Goal: Transaction & Acquisition: Subscribe to service/newsletter

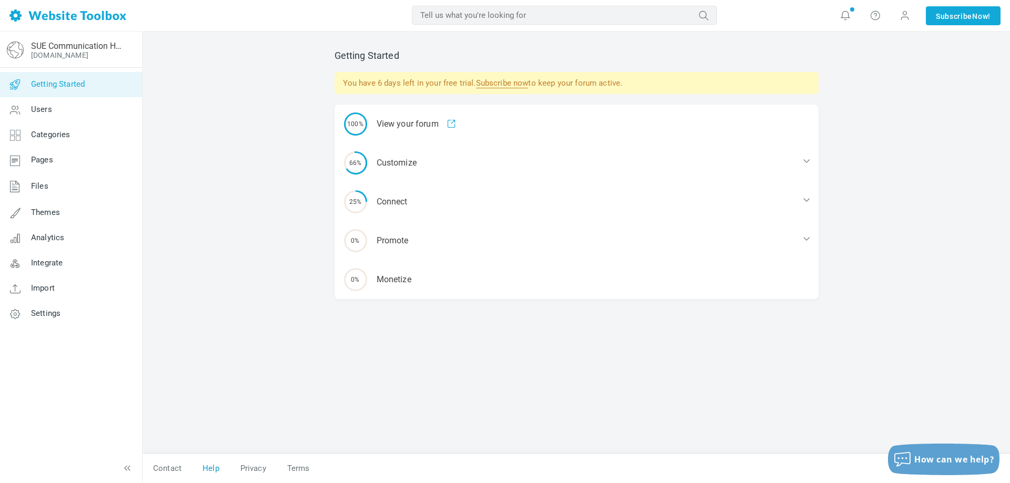
click at [221, 467] on link "Help" at bounding box center [211, 469] width 38 height 18
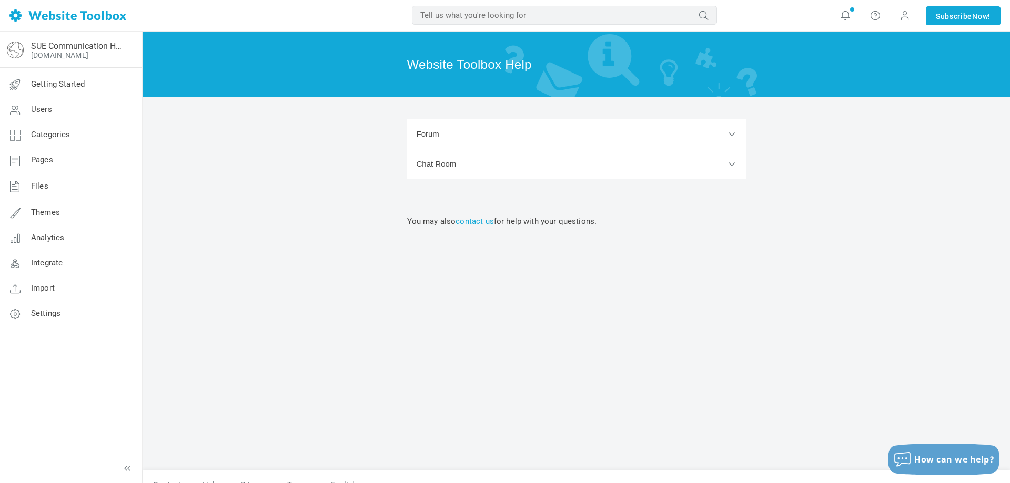
click at [450, 142] on button "Forum" at bounding box center [576, 134] width 339 height 30
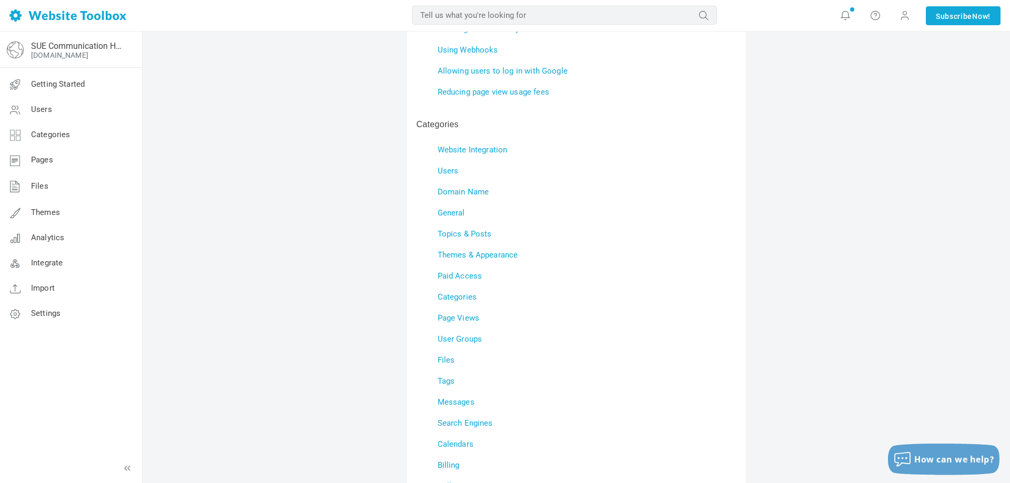
scroll to position [268, 0]
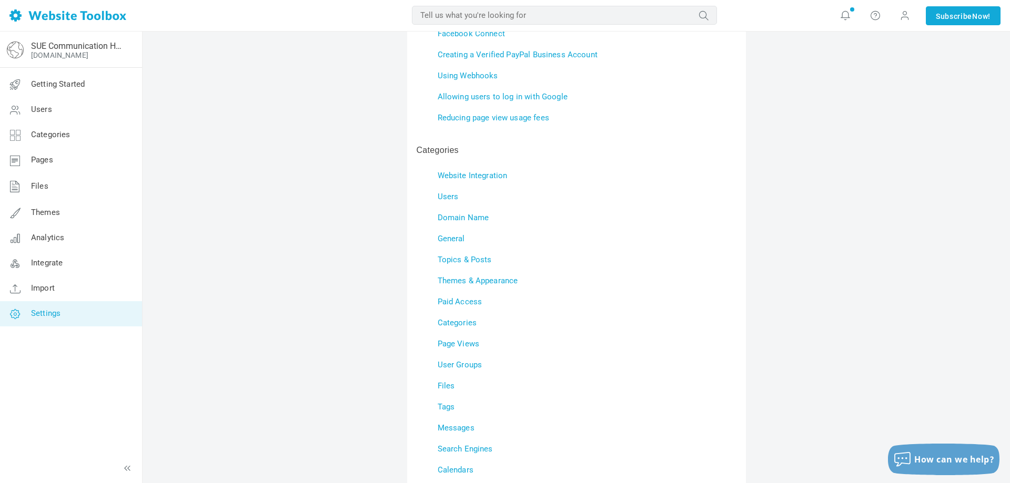
click at [81, 322] on link "Settings" at bounding box center [70, 313] width 143 height 25
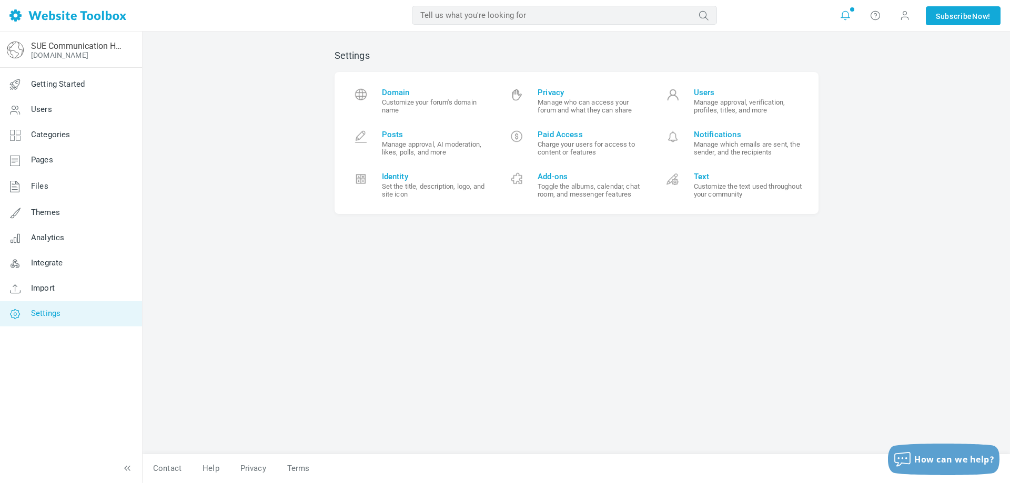
click at [843, 18] on icon at bounding box center [845, 15] width 11 height 11
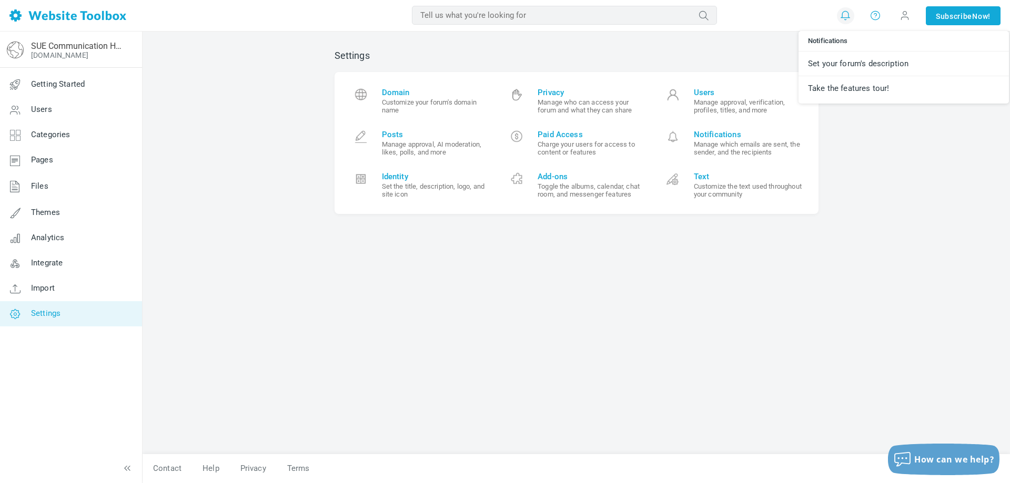
click at [870, 14] on icon at bounding box center [875, 15] width 11 height 11
click at [561, 137] on span "Paid Access" at bounding box center [591, 134] width 109 height 9
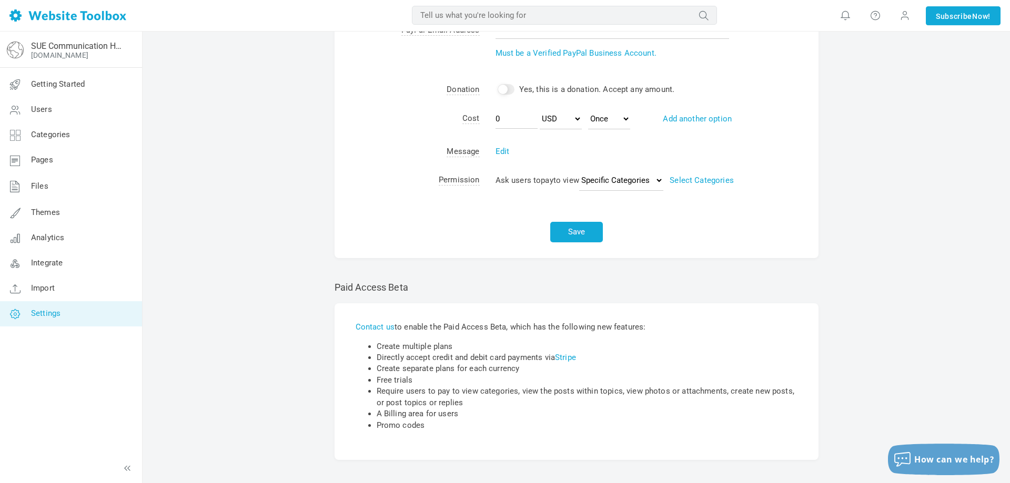
scroll to position [111, 0]
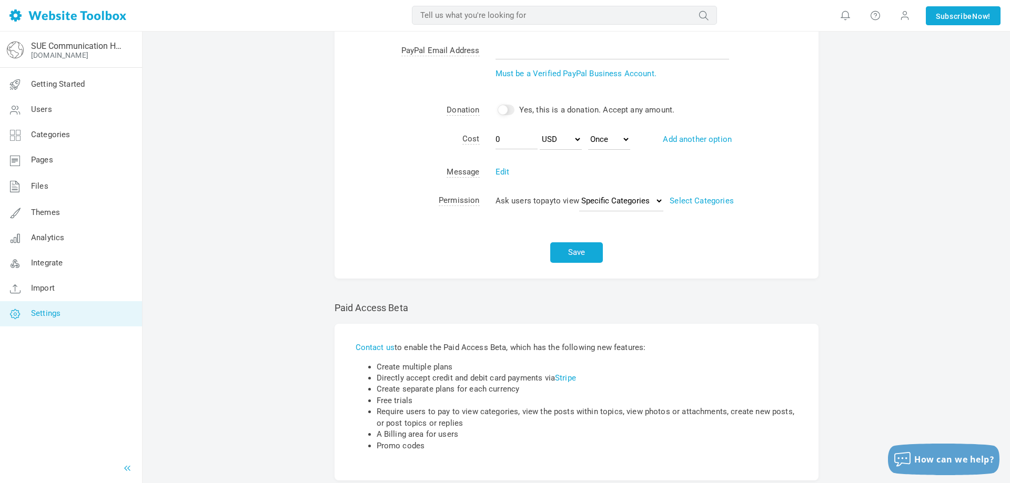
drag, startPoint x: 133, startPoint y: 472, endPoint x: 123, endPoint y: 471, distance: 10.1
click at [132, 472] on div "SUE Communication Hub [DOMAIN_NAME] Getting Started Users Categories Pages File…" at bounding box center [70, 258] width 143 height 452
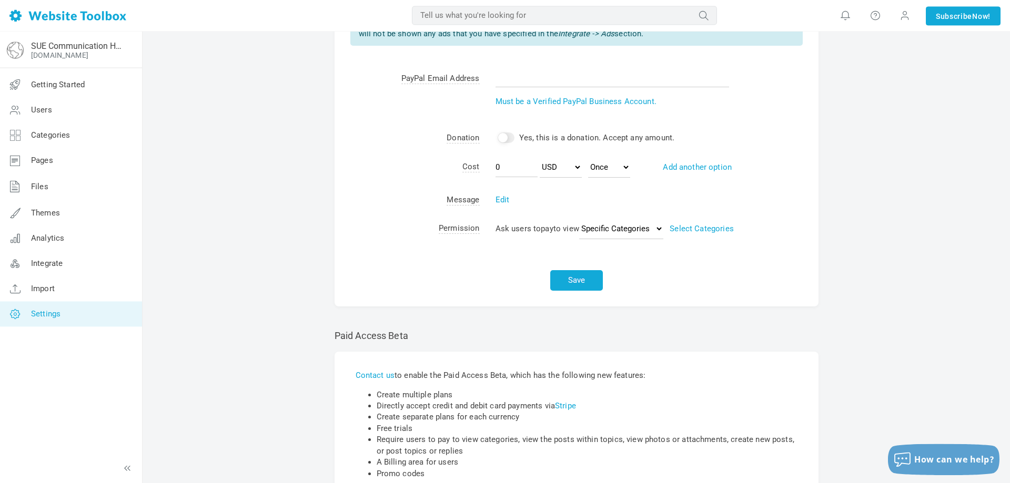
scroll to position [0, 0]
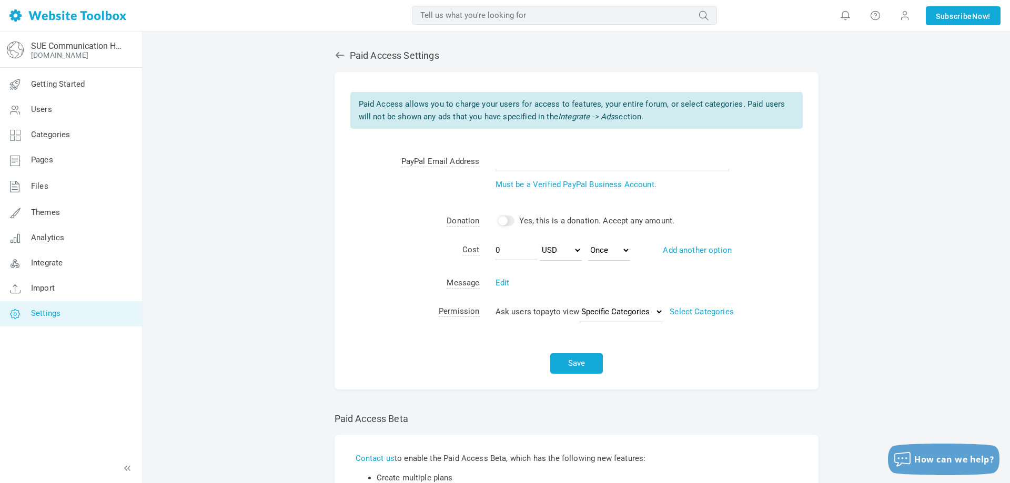
click at [331, 60] on div "Paid Access Settings Albums Enable Calendar Enable Chat Room Enable Settings Me…" at bounding box center [577, 328] width 500 height 578
click at [340, 52] on icon at bounding box center [339, 55] width 11 height 11
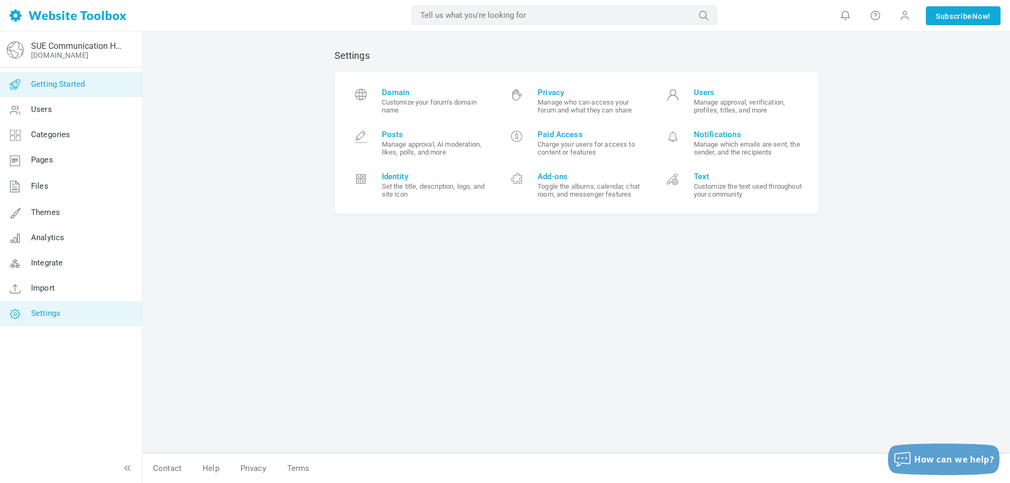
click at [105, 89] on link "Getting Started" at bounding box center [70, 84] width 143 height 25
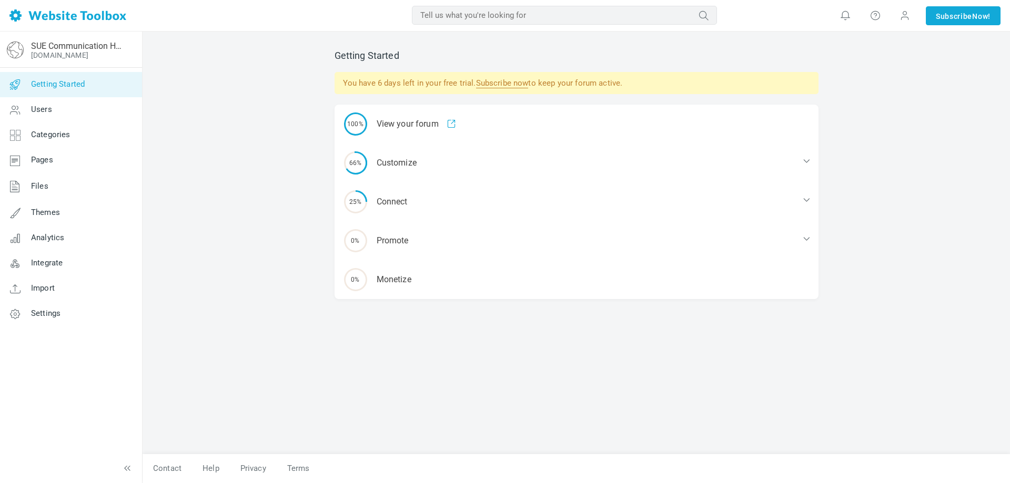
click at [502, 82] on link "Subscribe now" at bounding box center [502, 83] width 53 height 10
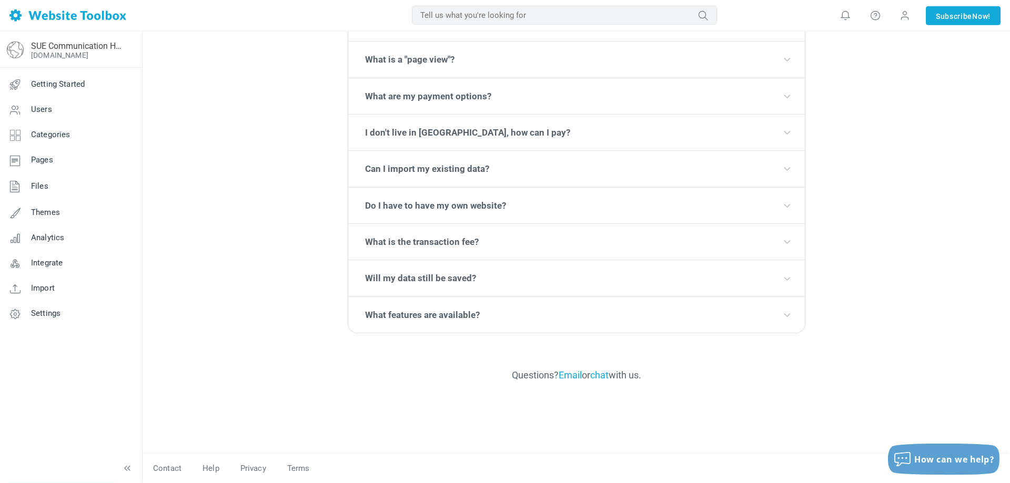
scroll to position [2981, 0]
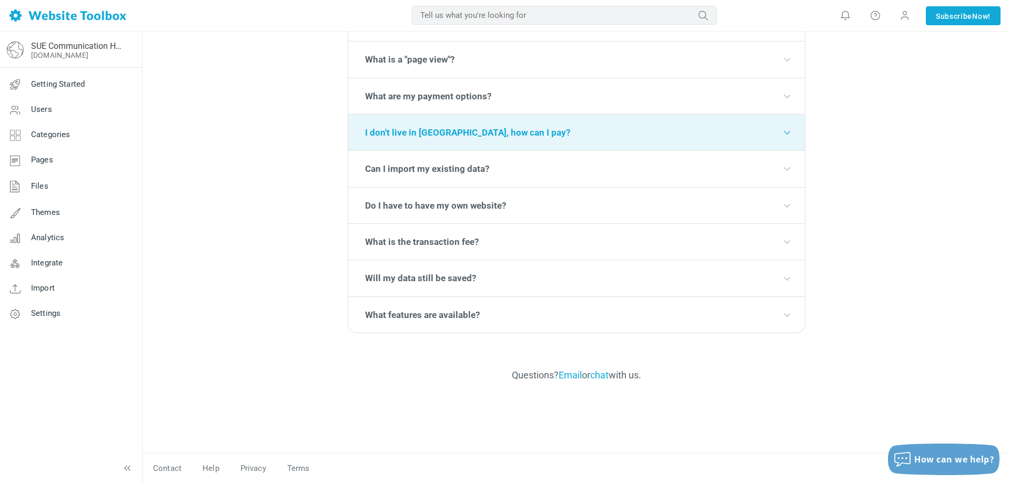
click at [781, 138] on icon at bounding box center [786, 132] width 11 height 11
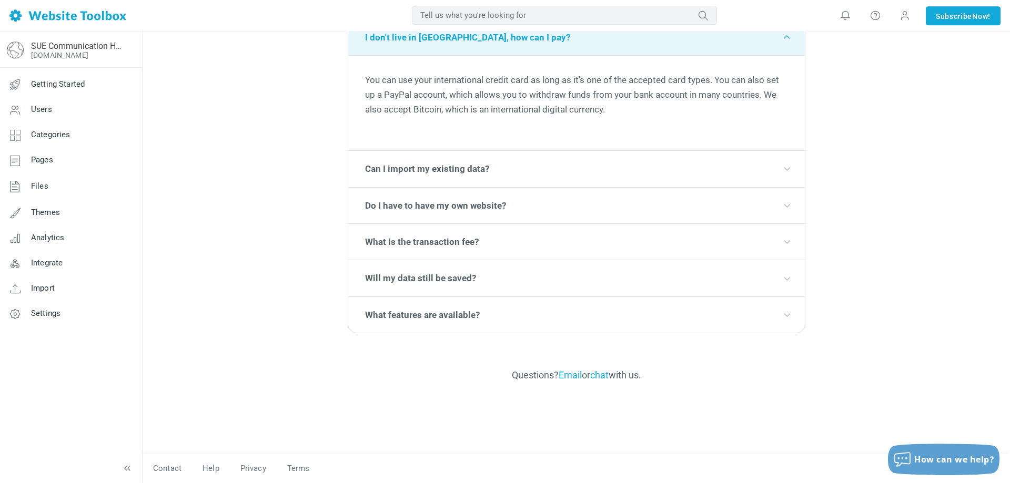
scroll to position [3023, 0]
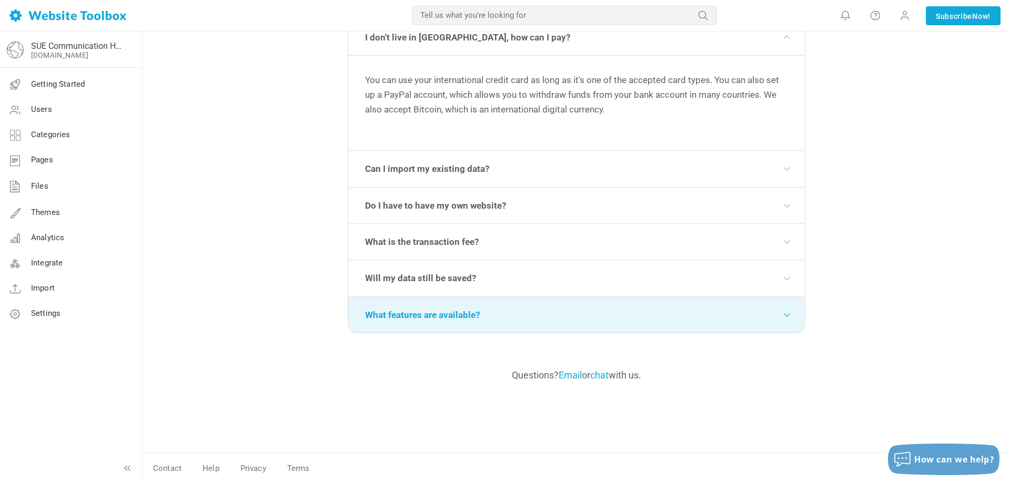
click at [781, 320] on icon at bounding box center [786, 315] width 11 height 11
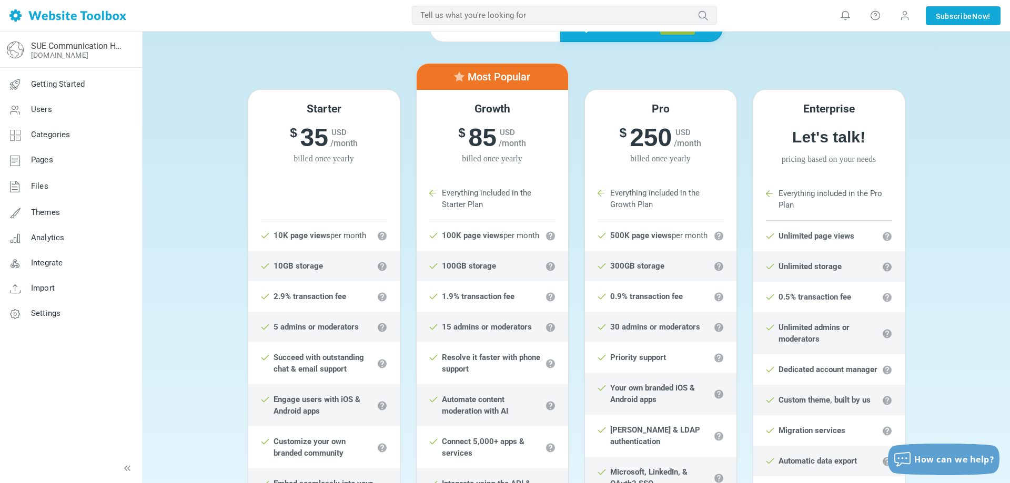
scroll to position [0, 0]
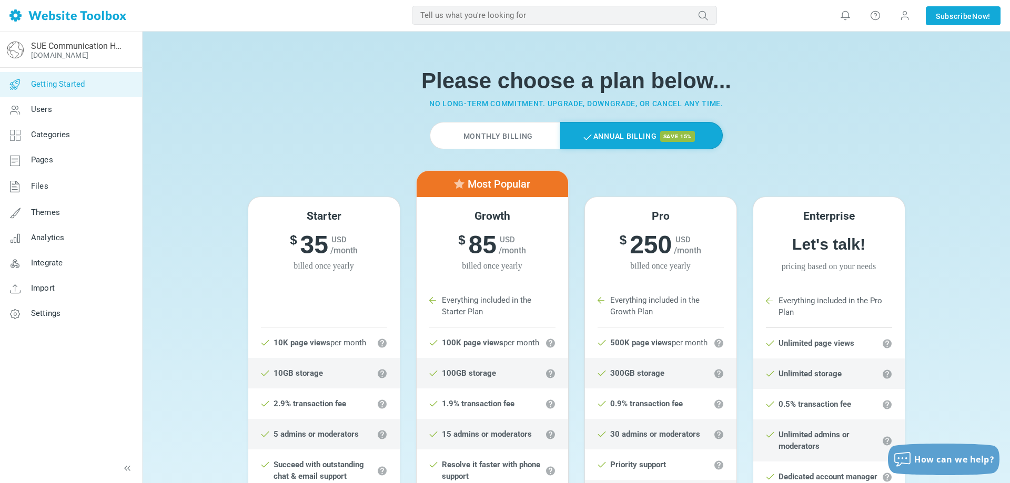
click at [76, 82] on span "Getting Started" at bounding box center [58, 83] width 54 height 9
